Goal: Task Accomplishment & Management: Complete application form

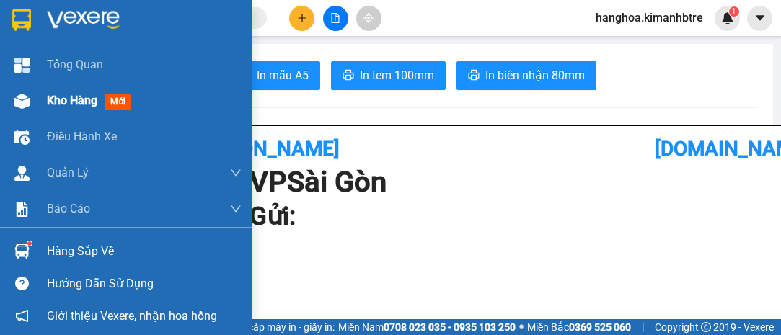
click at [90, 97] on span "Kho hàng" at bounding box center [72, 101] width 50 height 14
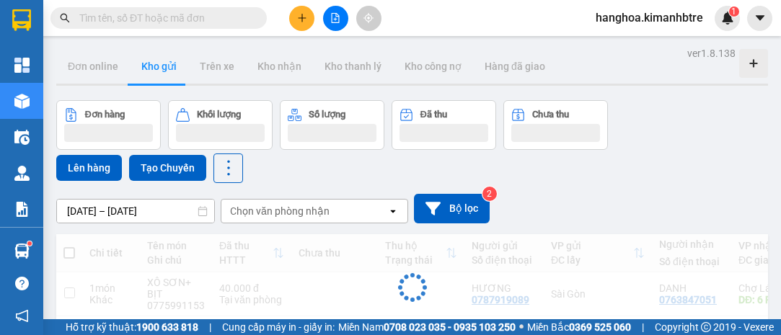
scroll to position [65, 0]
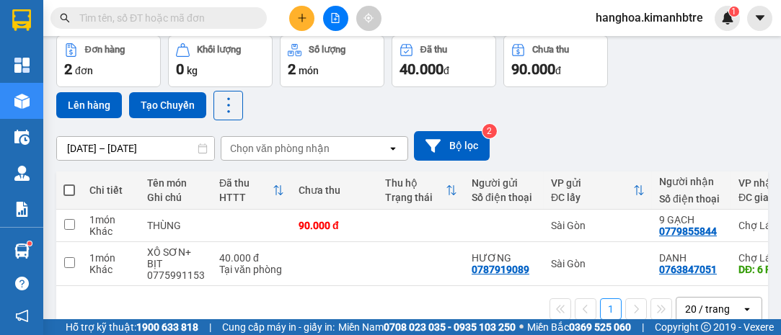
click at [66, 185] on span at bounding box center [69, 191] width 12 height 12
click at [69, 183] on input "checkbox" at bounding box center [69, 183] width 0 height 0
checkbox input "true"
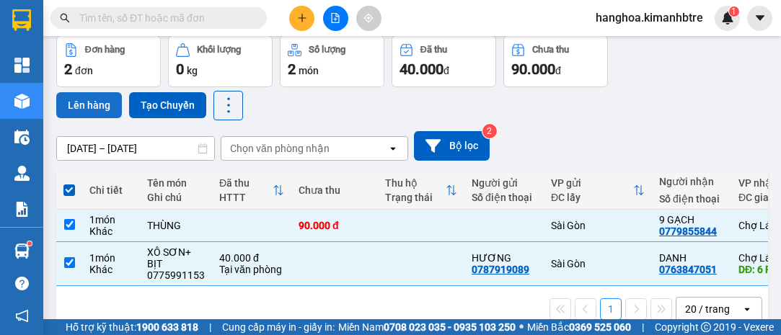
click at [87, 110] on button "Lên hàng" at bounding box center [89, 105] width 66 height 26
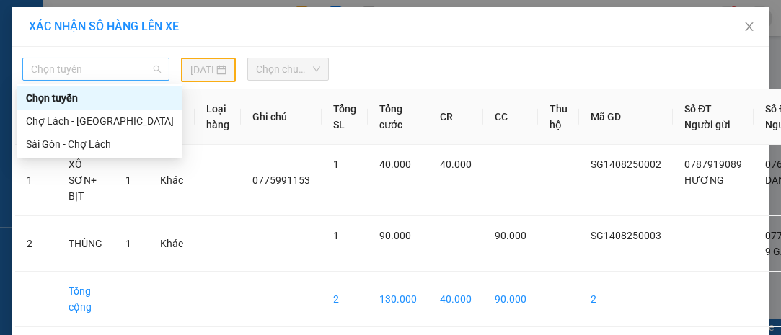
click at [103, 67] on span "Chọn tuyến" at bounding box center [96, 69] width 130 height 22
click at [84, 146] on div "Sài Gòn - Chợ Lách" at bounding box center [100, 144] width 148 height 16
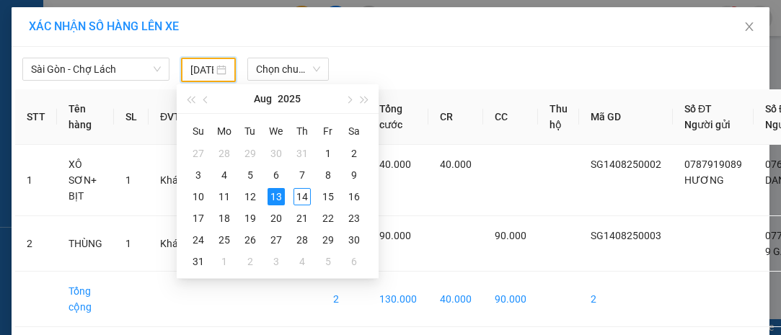
click at [199, 68] on input "[DATE]" at bounding box center [201, 70] width 23 height 16
click at [300, 196] on div "14" at bounding box center [301, 196] width 17 height 17
type input "[DATE]"
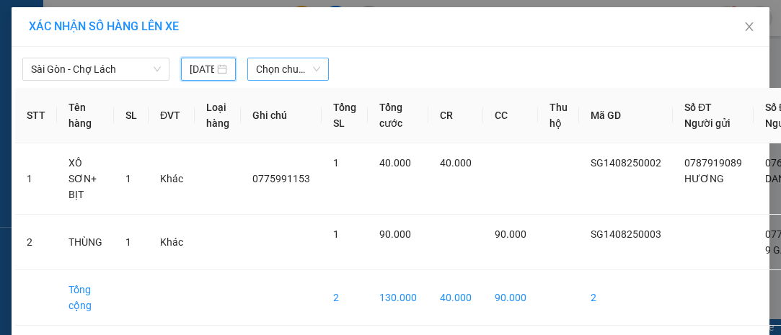
click at [279, 66] on span "Chọn chuyến" at bounding box center [288, 69] width 64 height 22
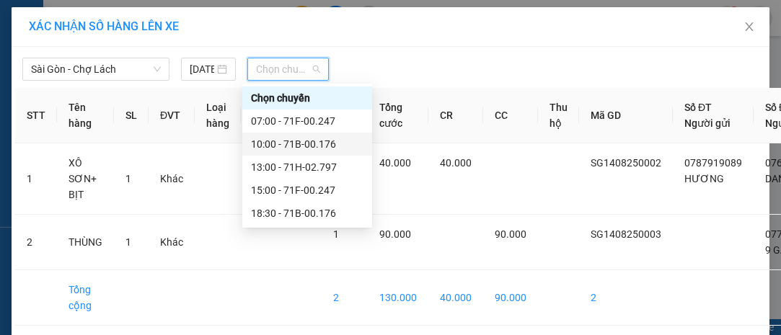
click at [321, 141] on div "10:00 - 71B-00.176" at bounding box center [307, 144] width 112 height 16
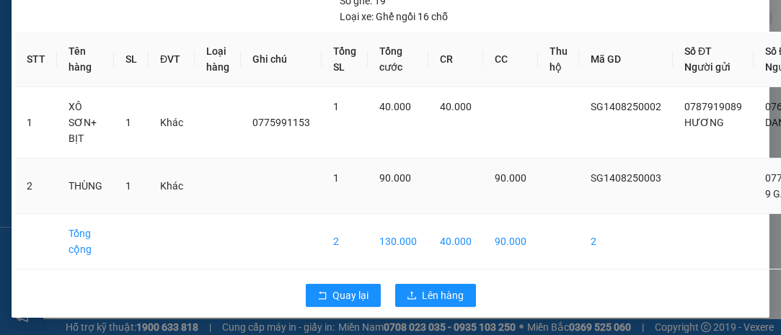
scroll to position [111, 0]
click at [422, 288] on span "Lên hàng" at bounding box center [443, 296] width 42 height 16
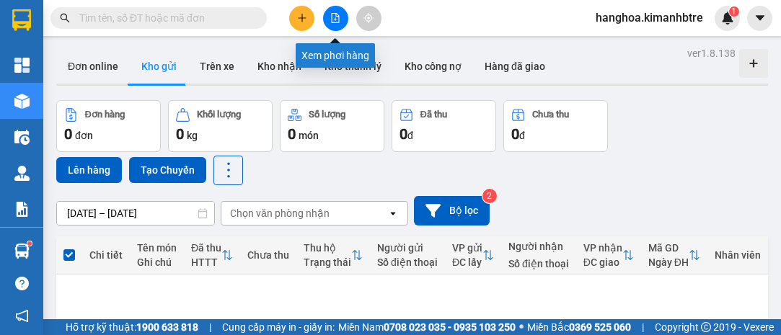
click at [339, 17] on icon "file-add" at bounding box center [336, 18] width 8 height 10
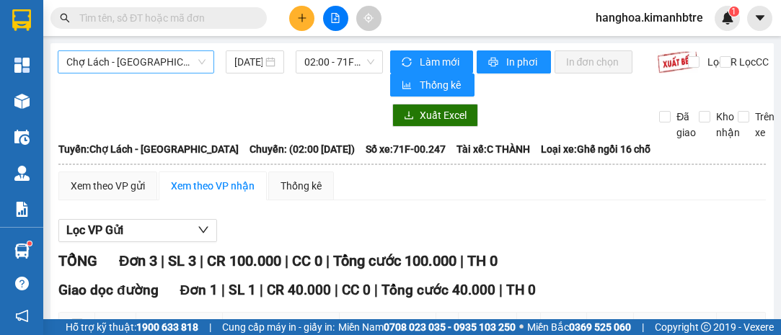
click at [151, 61] on span "Chợ Lách - [GEOGRAPHIC_DATA]" at bounding box center [135, 62] width 139 height 22
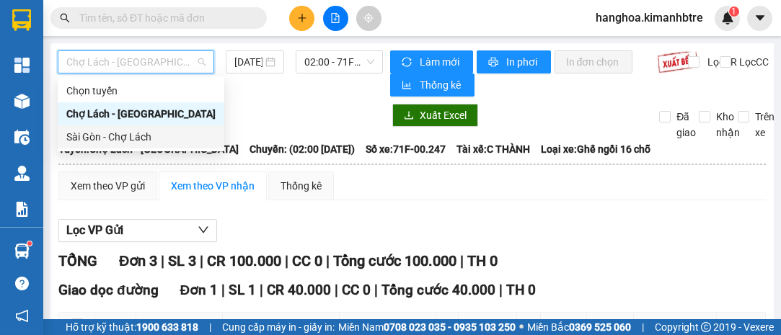
click at [132, 136] on div "Sài Gòn - Chợ Lách" at bounding box center [140, 137] width 149 height 16
type input "[DATE]"
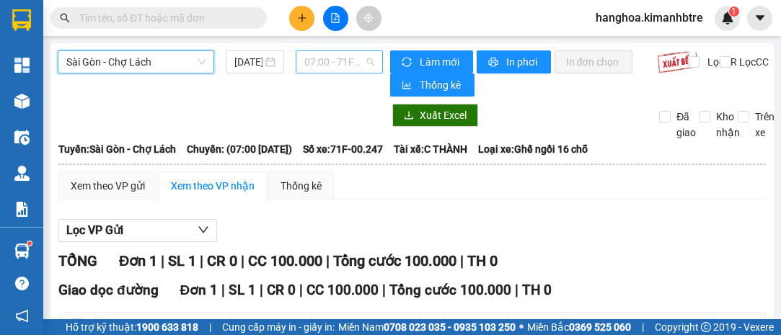
click at [337, 61] on span "07:00 - 71F-00.247" at bounding box center [338, 62] width 69 height 22
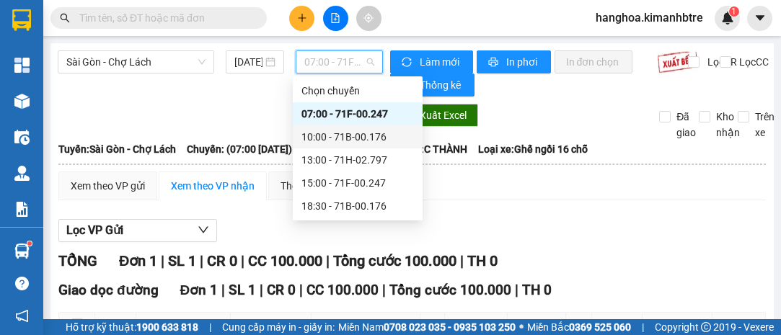
click at [353, 132] on div "10:00 - 71B-00.176" at bounding box center [357, 137] width 112 height 16
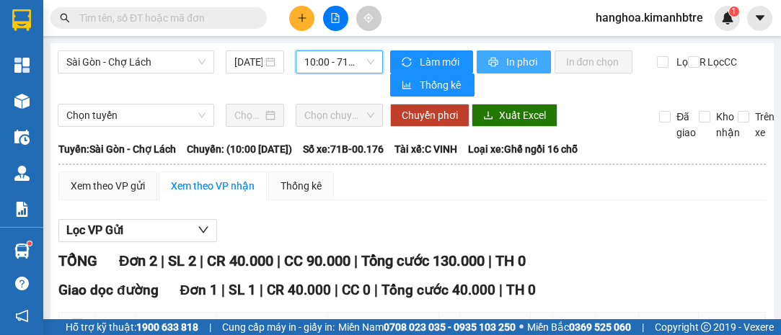
click at [510, 53] on button "In phơi" at bounding box center [514, 61] width 74 height 23
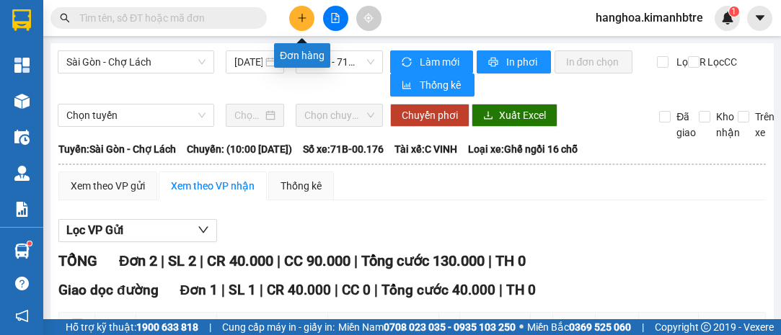
click at [298, 20] on icon "plus" at bounding box center [302, 18] width 10 height 10
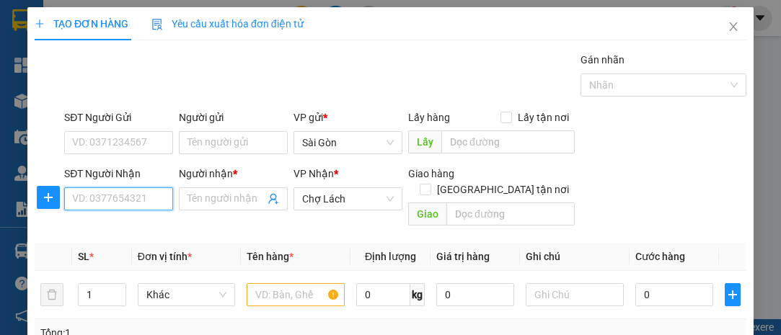
click at [138, 190] on input "SĐT Người Nhận" at bounding box center [118, 198] width 109 height 23
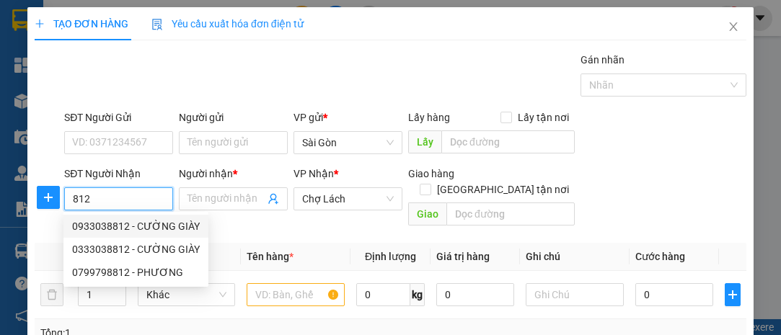
click at [128, 222] on div "0933038812 - CƯỜNG GIÀY" at bounding box center [136, 226] width 128 height 16
type input "0933038812"
type input "CƯỜNG GIÀY"
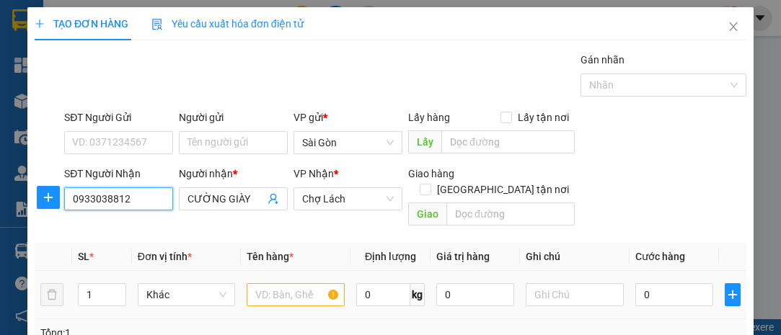
type input "0933038812"
click at [253, 283] on input "text" at bounding box center [296, 294] width 98 height 23
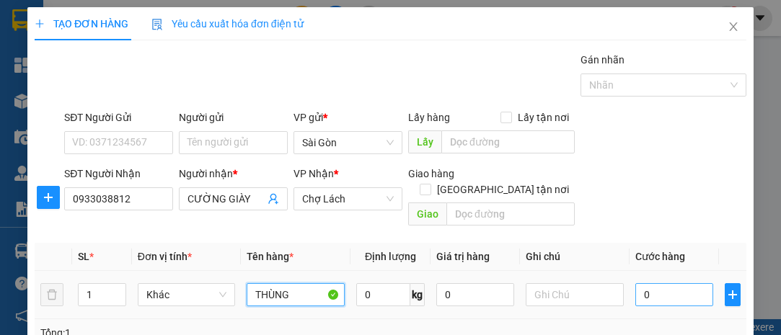
type input "THÙNG"
click at [664, 283] on input "0" at bounding box center [674, 294] width 78 height 23
type input "004"
type input "4"
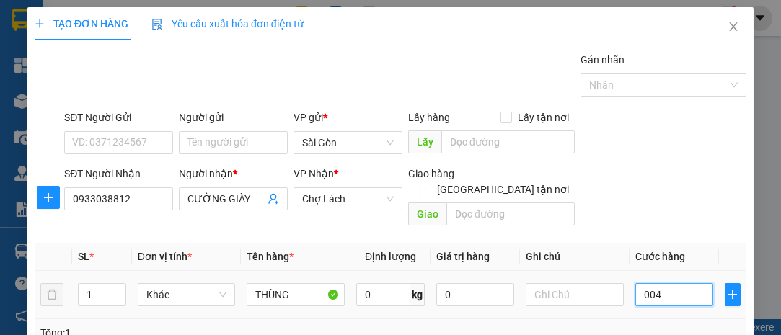
type input "0.040"
type input "40"
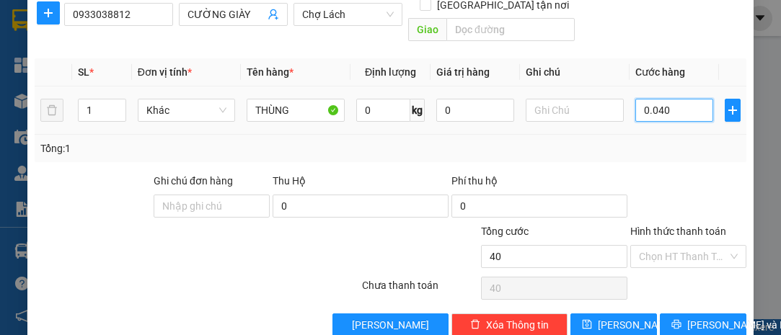
scroll to position [195, 0]
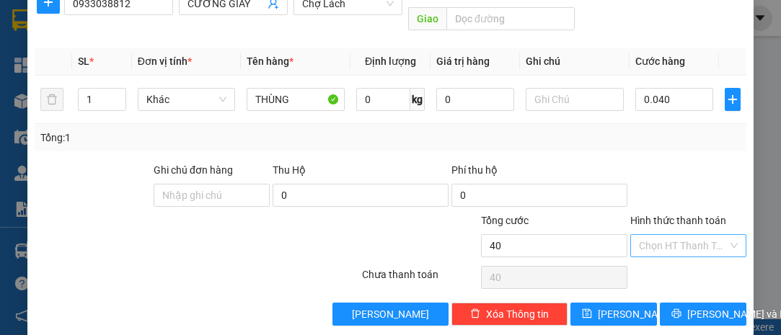
type input "40.000"
click at [652, 235] on input "Hình thức thanh toán" at bounding box center [683, 246] width 89 height 22
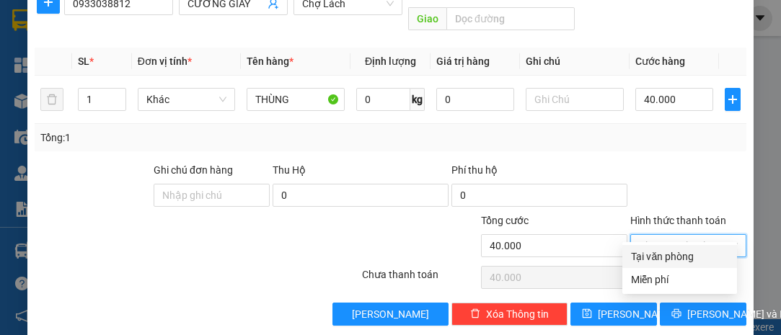
click at [660, 251] on div "Tại văn phòng" at bounding box center [679, 257] width 97 height 16
type input "0"
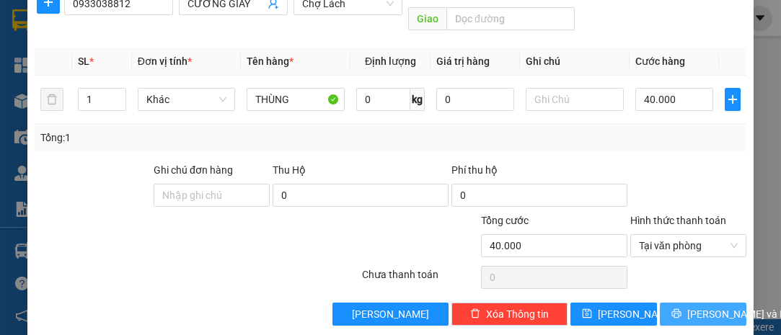
click at [688, 306] on span "[PERSON_NAME] và In" at bounding box center [737, 314] width 101 height 16
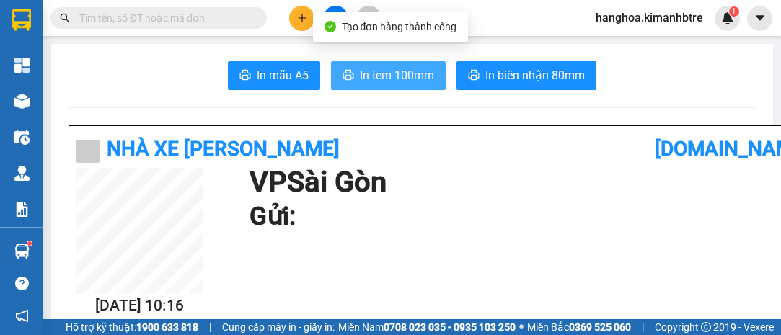
click at [407, 72] on span "In tem 100mm" at bounding box center [397, 75] width 74 height 18
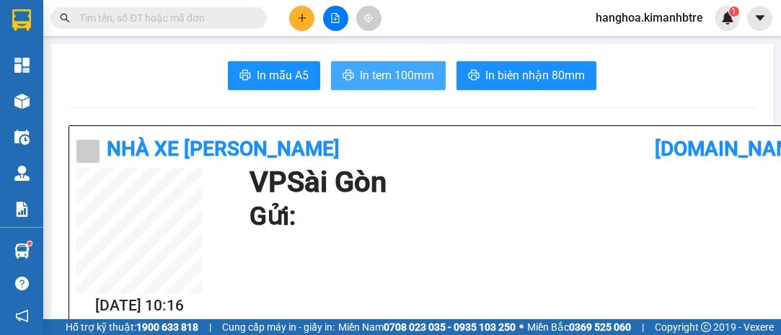
click at [404, 74] on span "In tem 100mm" at bounding box center [397, 75] width 74 height 18
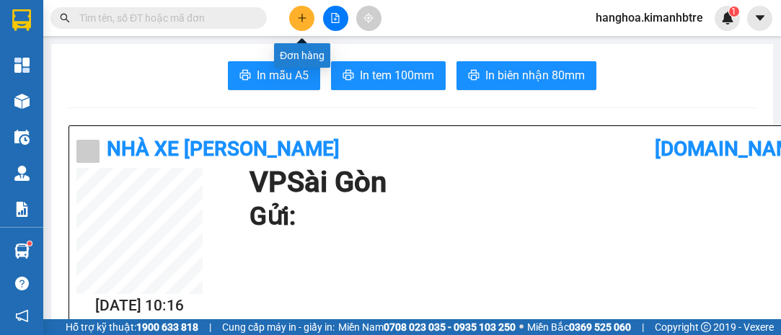
click at [298, 19] on icon "plus" at bounding box center [302, 18] width 10 height 10
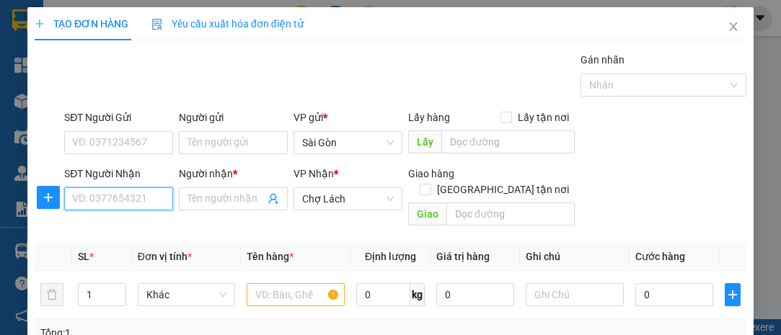
click at [136, 192] on input "SĐT Người Nhận" at bounding box center [118, 198] width 109 height 23
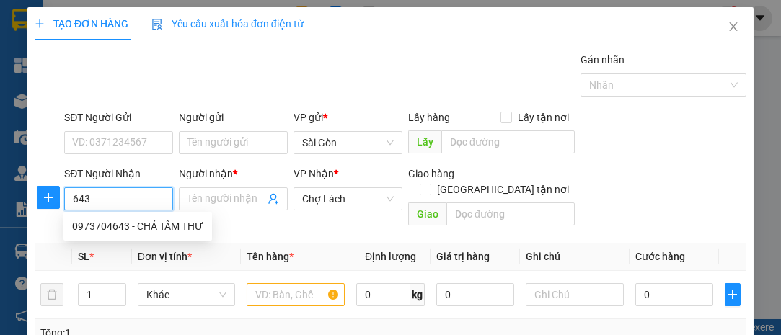
click at [141, 221] on div "0973704643 - CHẢ TÂM THƯ" at bounding box center [137, 226] width 131 height 16
type input "0973704643"
type input "CHẢ TÂM THƯ"
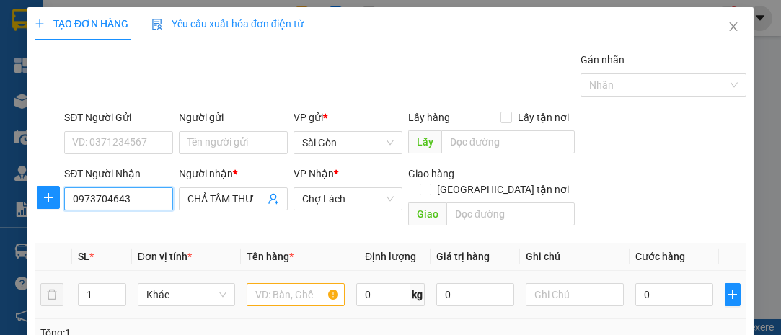
type input "0973704643"
click at [283, 283] on input "text" at bounding box center [296, 294] width 98 height 23
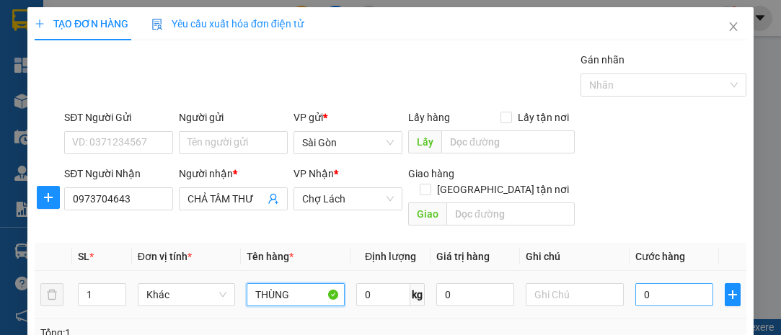
type input "THÙNG"
click at [678, 283] on input "0" at bounding box center [674, 294] width 78 height 23
type input "005"
type input "5"
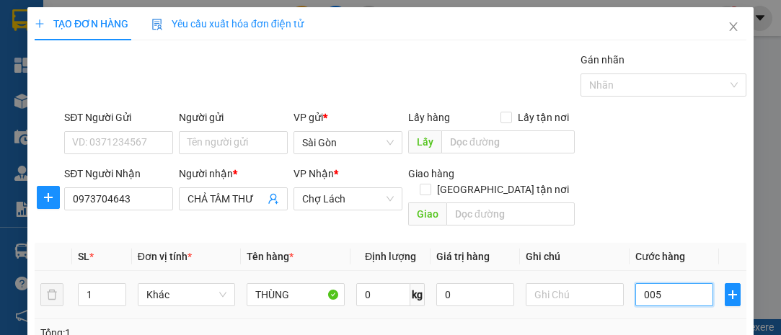
type input "0.050"
type input "50"
type input "50.000"
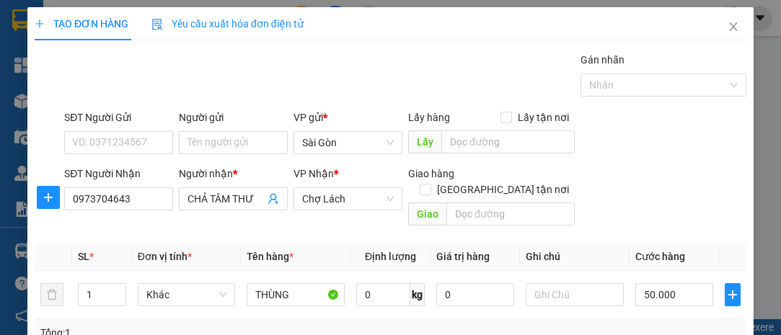
type input "50.000"
type input "0"
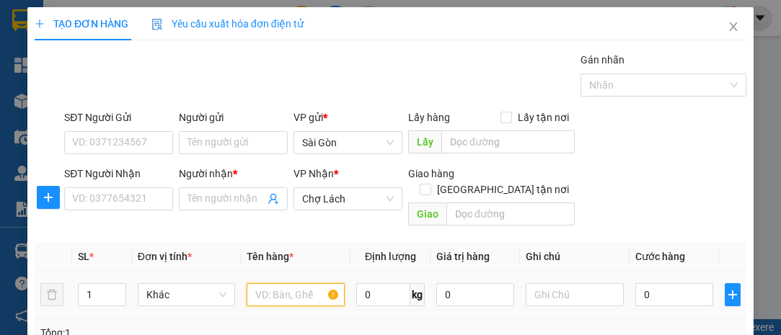
click at [286, 283] on input "text" at bounding box center [296, 294] width 98 height 23
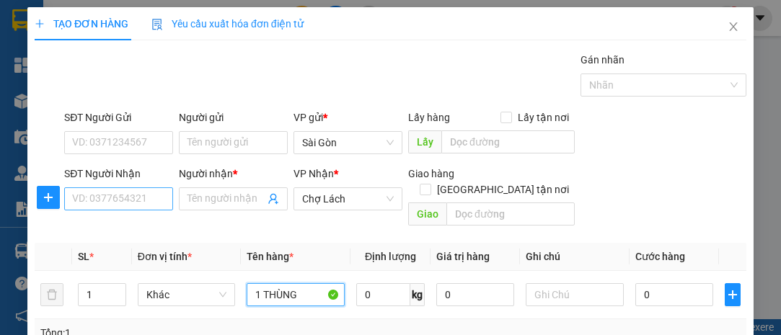
type input "1 THÙNG"
click at [133, 195] on input "SĐT Người Nhận" at bounding box center [118, 198] width 109 height 23
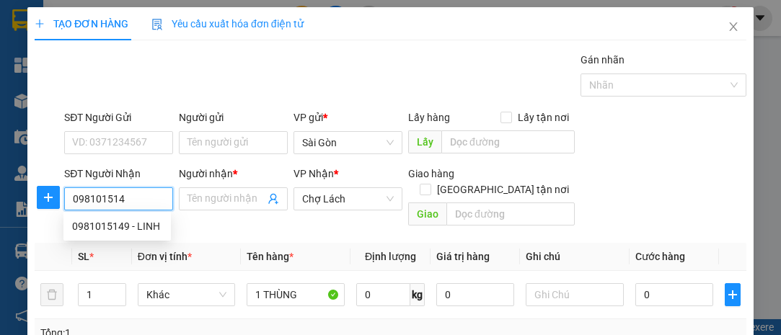
type input "0981015149"
click at [125, 221] on div "0981015149 - LINH" at bounding box center [117, 226] width 90 height 16
type input "LINH"
type input "CẨM BÌNH"
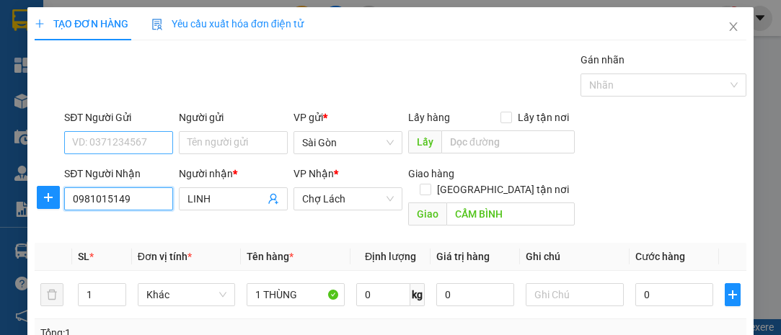
type input "0981015149"
click at [145, 145] on input "SĐT Người Gửi" at bounding box center [118, 142] width 109 height 23
click at [123, 144] on input "SĐT Người Gửi" at bounding box center [118, 142] width 109 height 23
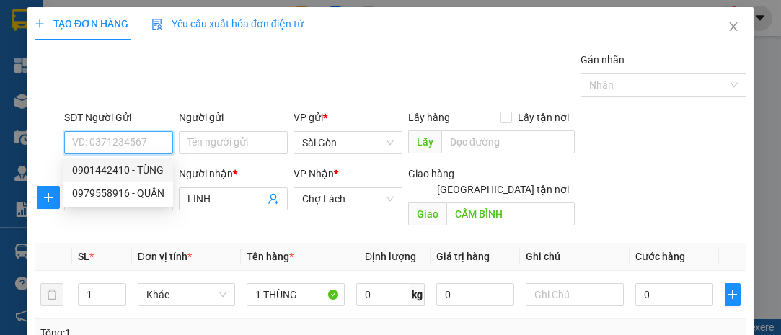
click at [123, 170] on div "0901442410 - TÙNG" at bounding box center [118, 170] width 92 height 16
type input "0901442410"
type input "TÙNG"
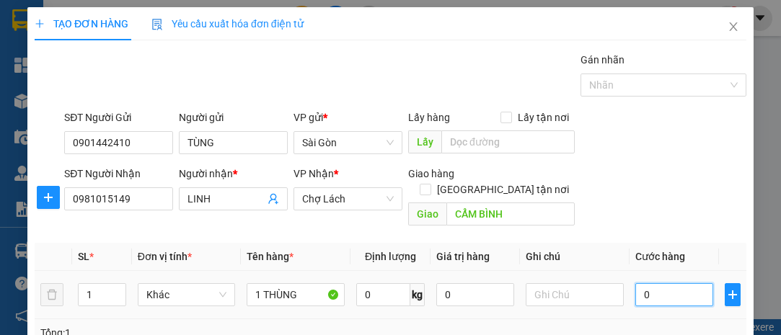
click at [639, 288] on input "0" at bounding box center [674, 294] width 78 height 23
click at [639, 283] on input "0" at bounding box center [674, 294] width 78 height 23
click at [637, 283] on input "0" at bounding box center [674, 294] width 78 height 23
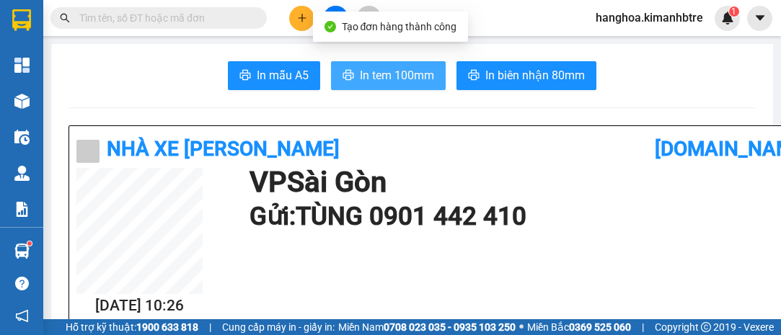
click at [387, 69] on span "In tem 100mm" at bounding box center [397, 75] width 74 height 18
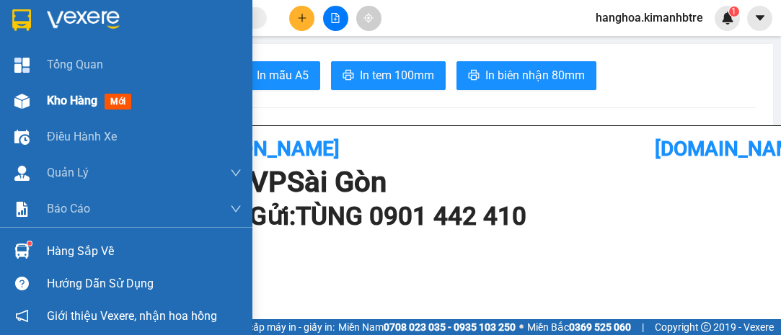
click at [66, 97] on span "Kho hàng" at bounding box center [72, 101] width 50 height 14
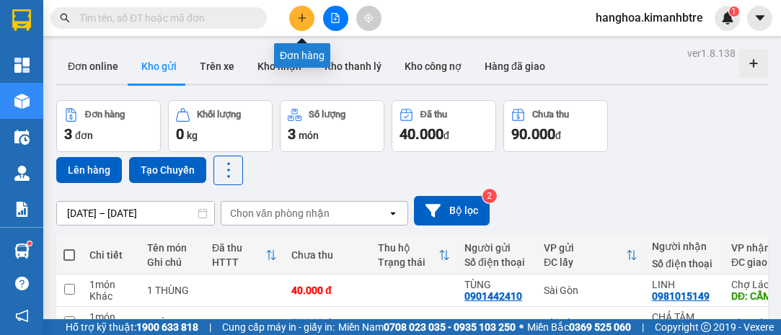
click at [305, 17] on icon "plus" at bounding box center [302, 18] width 10 height 10
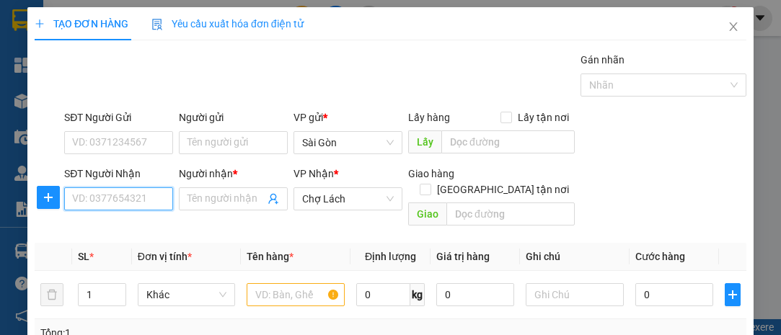
click at [138, 199] on input "SĐT Người Nhận" at bounding box center [118, 198] width 109 height 23
type input "0902951092"
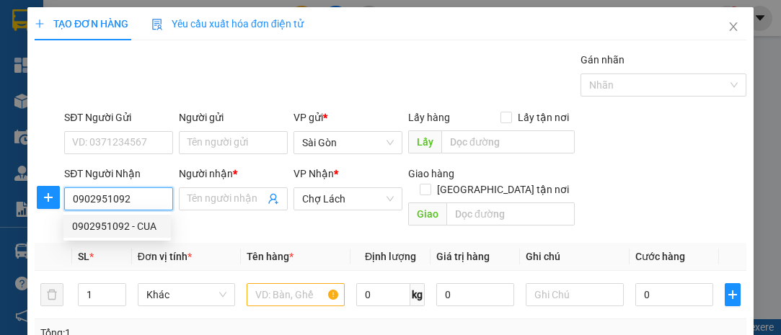
click at [123, 223] on div "0902951092 - CUA" at bounding box center [117, 226] width 90 height 16
type input "CUA"
type input "THÀNH ĐẠT CẦU CÁI MƠN"
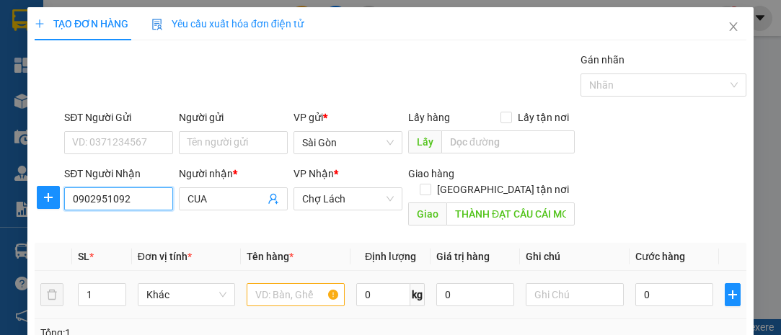
type input "0902951092"
click at [288, 283] on input "text" at bounding box center [296, 294] width 98 height 23
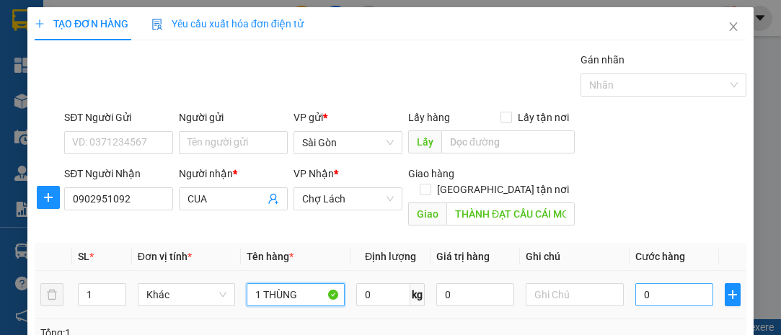
type input "1 THÙNG"
click at [635, 283] on input "0" at bounding box center [674, 294] width 78 height 23
type input "40"
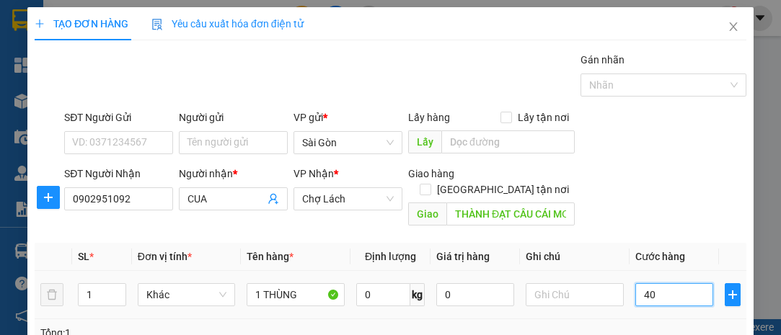
type input "40"
type input "40.000"
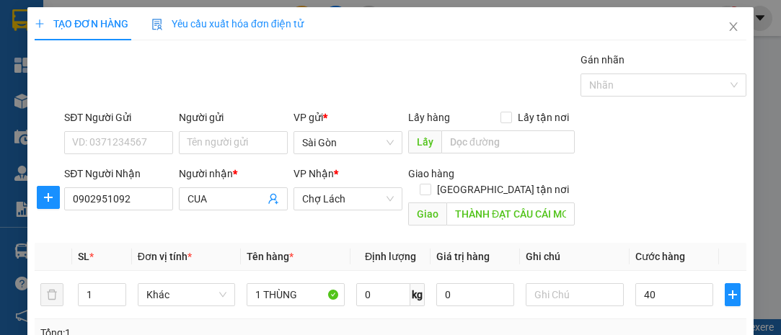
type input "40.000"
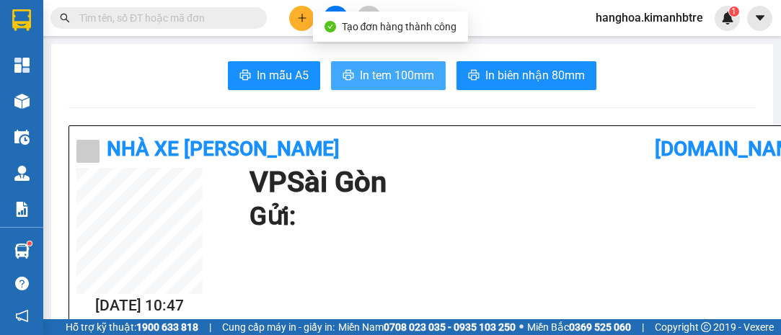
click at [383, 81] on span "In tem 100mm" at bounding box center [397, 75] width 74 height 18
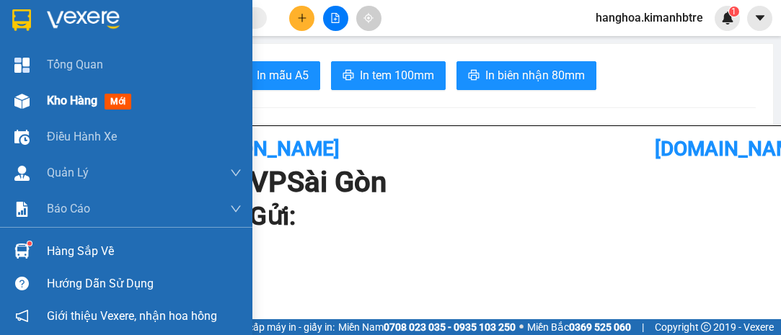
click at [89, 107] on span "Kho hàng" at bounding box center [72, 101] width 50 height 14
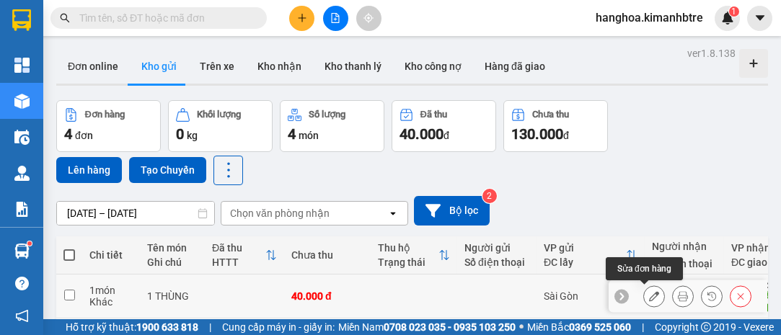
click at [649, 291] on icon at bounding box center [654, 296] width 10 height 10
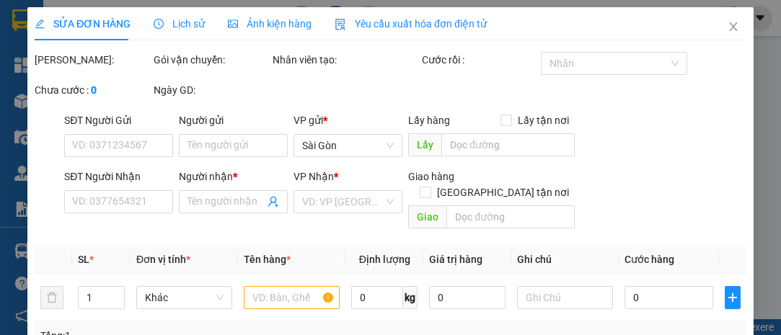
type input "0902951092"
type input "CUA"
type input "THÀNH ĐẠT CẦU CÁI MƠN"
type input "40.000"
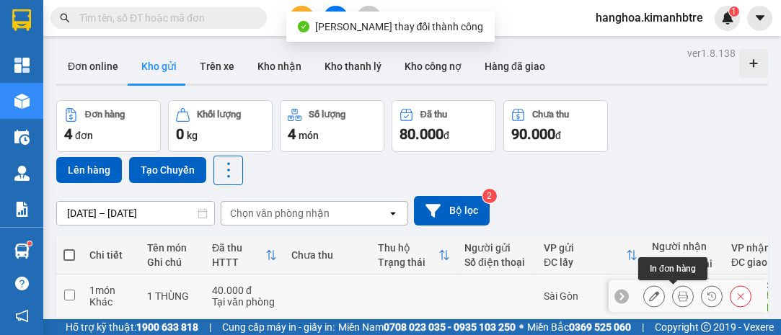
click at [678, 291] on icon at bounding box center [683, 296] width 10 height 10
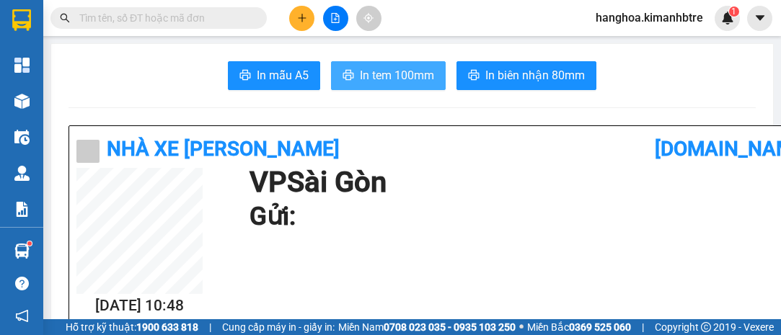
click at [388, 75] on span "In tem 100mm" at bounding box center [397, 75] width 74 height 18
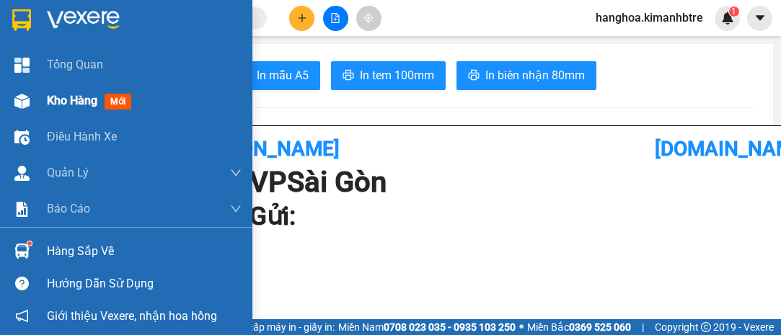
click at [24, 102] on img at bounding box center [21, 101] width 15 height 15
